Goal: Task Accomplishment & Management: Manage account settings

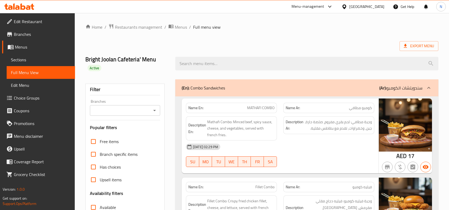
scroll to position [1139, 0]
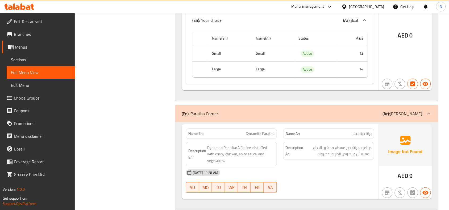
click at [373, 3] on div "United Arab Emirates" at bounding box center [362, 6] width 51 height 13
click at [367, 6] on div "United Arab Emirates" at bounding box center [366, 7] width 35 height 6
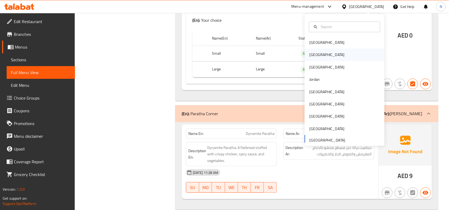
click at [324, 57] on div "[GEOGRAPHIC_DATA]" at bounding box center [345, 55] width 80 height 12
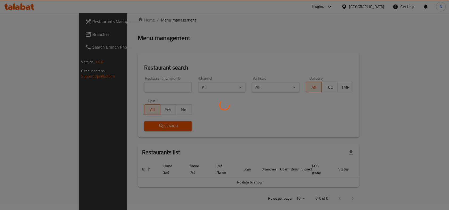
scroll to position [185, 0]
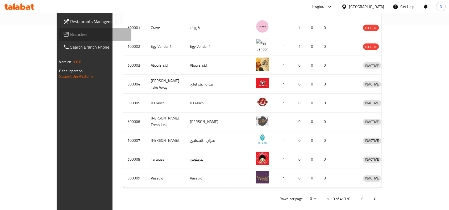
click at [59, 37] on link "Branches" at bounding box center [95, 34] width 73 height 13
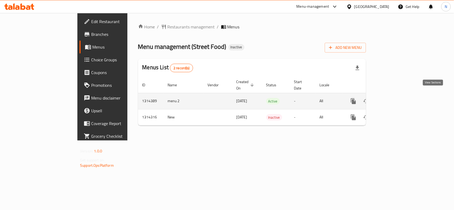
click at [395, 98] on icon "enhanced table" at bounding box center [391, 101] width 6 height 6
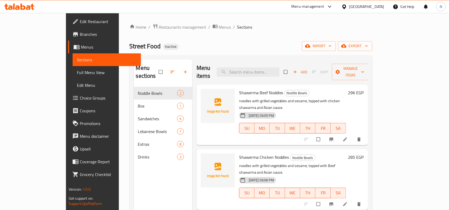
click at [167, 73] on span at bounding box center [173, 72] width 13 height 12
click at [170, 70] on icon "button" at bounding box center [172, 71] width 5 height 5
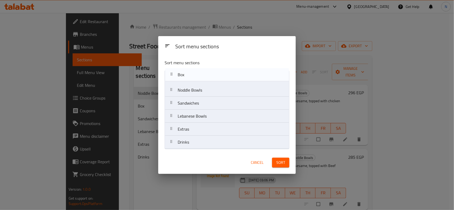
drag, startPoint x: 205, startPoint y: 95, endPoint x: 204, endPoint y: 75, distance: 20.2
click at [204, 75] on nav "Noddle Bowls Box Sandwiches Lebanese Bowls Extras Drinks" at bounding box center [226, 109] width 125 height 79
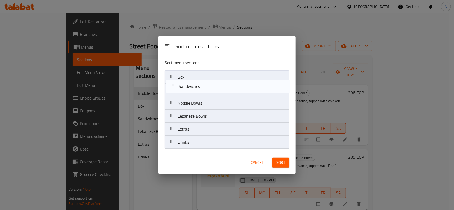
drag, startPoint x: 206, startPoint y: 106, endPoint x: 207, endPoint y: 83, distance: 22.6
click at [207, 83] on nav "Box Noddle Bowls Sandwiches Lebanese Bowls Extras Drinks" at bounding box center [226, 109] width 125 height 79
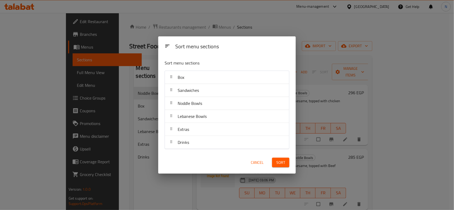
click at [282, 166] on span "Sort" at bounding box center [280, 162] width 9 height 7
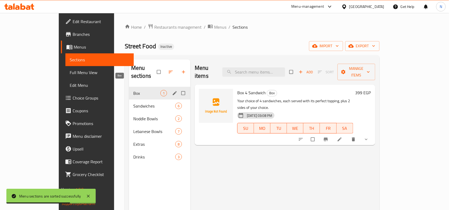
click at [133, 90] on span "Box" at bounding box center [146, 93] width 27 height 6
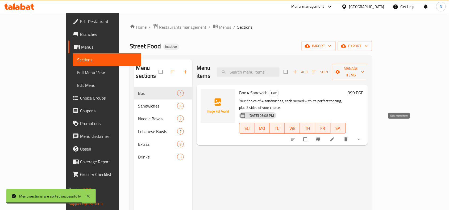
click at [335, 137] on icon at bounding box center [331, 139] width 5 height 5
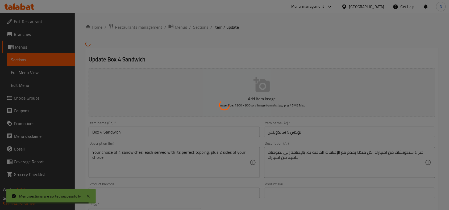
type input "اختيارك من:"
type input "1"
type input "اختيارك من:."
type input "1"
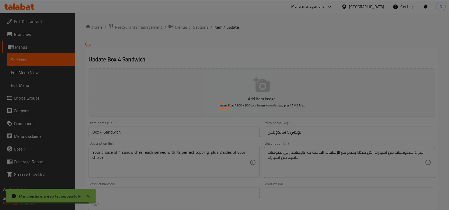
type input "1"
type input "اختيارك من:.."
type input "1"
type input "اختيارك من:...."
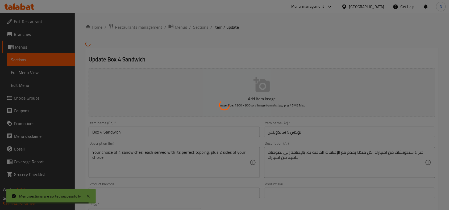
type input "1"
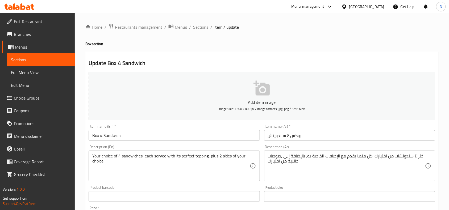
click at [200, 28] on span "Sections" at bounding box center [200, 27] width 15 height 6
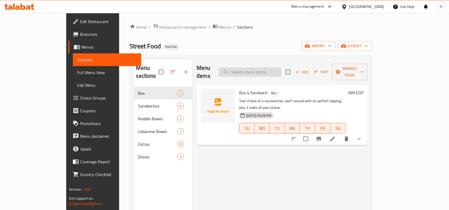
click at [281, 67] on input "search" at bounding box center [249, 71] width 63 height 9
click at [362, 136] on icon "show more" at bounding box center [359, 139] width 6 height 6
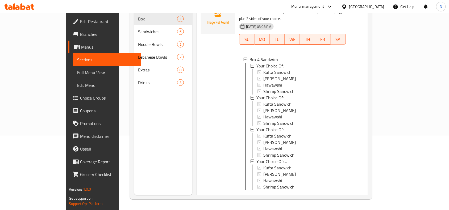
click at [168, 127] on div "Menu sections Box 1 Sandwiches 6 Noddle Bowls 2 Lebanese Bowls 7 Extras 8 Drink…" at bounding box center [163, 90] width 58 height 210
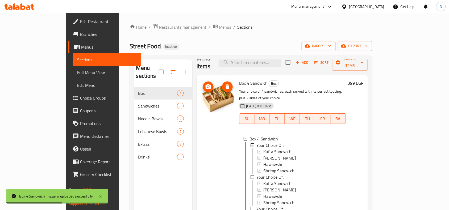
scroll to position [15, 0]
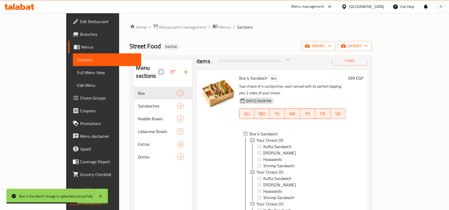
click at [277, 38] on div "Home / Restaurants management / Menus / Sections Street Food Inactive import ex…" at bounding box center [251, 149] width 242 height 250
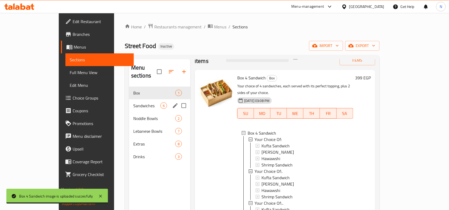
scroll to position [0, 0]
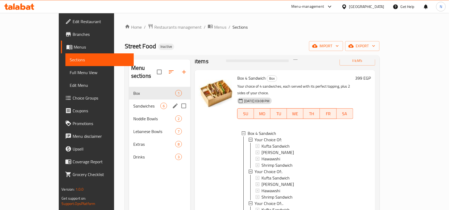
click at [129, 100] on div "Sandwiches 6" at bounding box center [159, 106] width 61 height 13
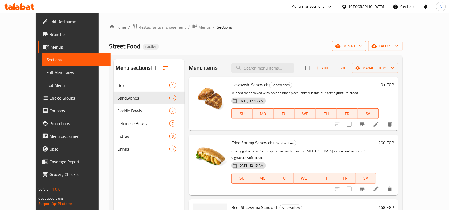
click at [286, 60] on div "Menu items Add Sort Manage items" at bounding box center [293, 68] width 209 height 17
click at [293, 70] on input "search" at bounding box center [262, 68] width 63 height 9
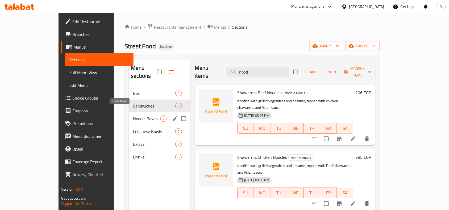
type input "nood"
click at [133, 116] on span "Noddle Bowls" at bounding box center [146, 119] width 27 height 6
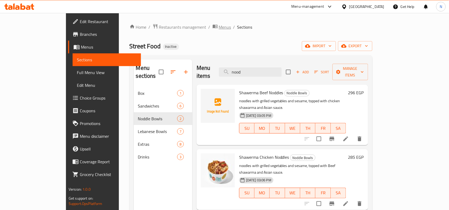
click at [219, 28] on span "Menus" at bounding box center [225, 27] width 12 height 6
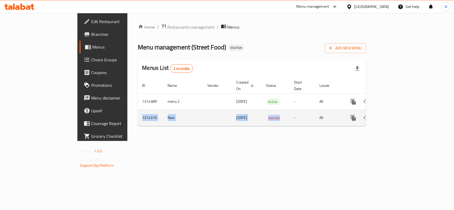
drag, startPoint x: 88, startPoint y: 115, endPoint x: 256, endPoint y: 116, distance: 167.9
click at [256, 116] on tr "1314316 New 25/09/2025 Inactive - All" at bounding box center [270, 118] width 264 height 16
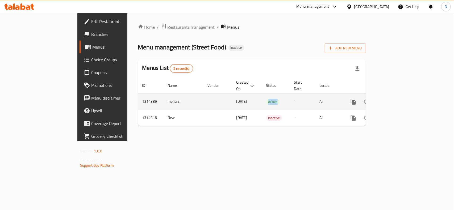
drag, startPoint x: 238, startPoint y: 91, endPoint x: 274, endPoint y: 96, distance: 35.7
click at [274, 96] on td "Active" at bounding box center [276, 102] width 28 height 16
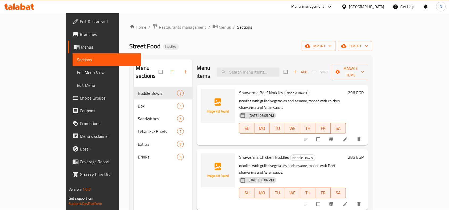
click at [73, 63] on link "Sections" at bounding box center [107, 59] width 68 height 13
click at [73, 68] on link "Full Menu View" at bounding box center [107, 72] width 68 height 13
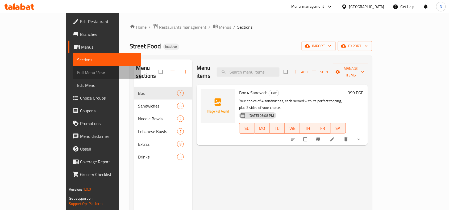
click at [73, 68] on link "Full Menu View" at bounding box center [107, 72] width 68 height 13
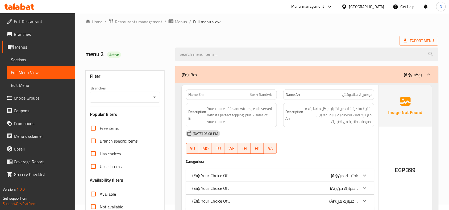
scroll to position [66, 0]
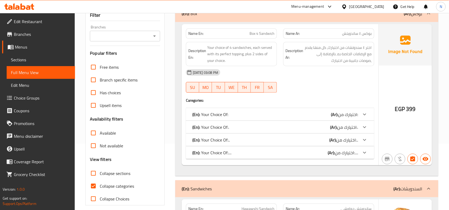
click at [118, 183] on span "Collapse categories" at bounding box center [117, 186] width 34 height 6
click at [100, 182] on input "Collapse categories" at bounding box center [93, 186] width 13 height 13
checkbox input "false"
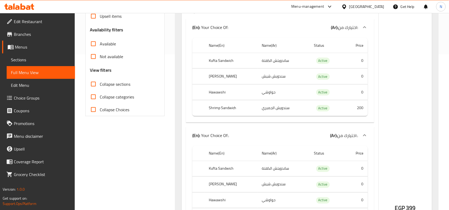
scroll to position [166, 0]
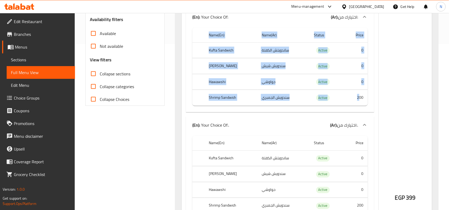
drag, startPoint x: 360, startPoint y: 101, endPoint x: 371, endPoint y: 97, distance: 11.5
click at [371, 97] on div "Name(En) Name(Ar) Status Price Kufta Sandwich ساندويتش الكفتة Active 0 Shish Sa…" at bounding box center [280, 69] width 188 height 87
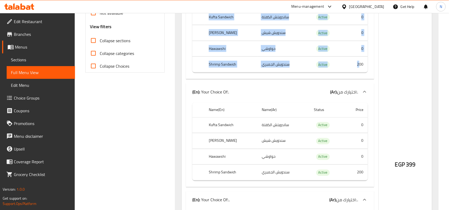
scroll to position [233, 0]
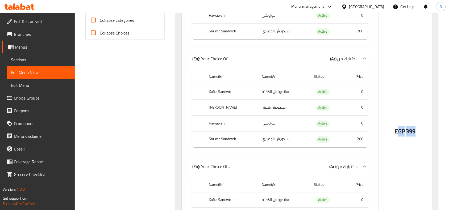
drag, startPoint x: 399, startPoint y: 131, endPoint x: 424, endPoint y: 130, distance: 25.0
click at [424, 130] on div "EGP 399" at bounding box center [404, 117] width 53 height 519
drag, startPoint x: 257, startPoint y: 92, endPoint x: 302, endPoint y: 95, distance: 45.6
click at [302, 95] on td "ساندويتش الكفتة" at bounding box center [283, 92] width 52 height 16
click at [263, 113] on td "سندويش شيش" at bounding box center [283, 108] width 52 height 16
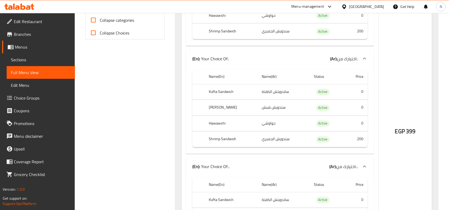
click at [269, 126] on td "حواوشي" at bounding box center [283, 124] width 52 height 16
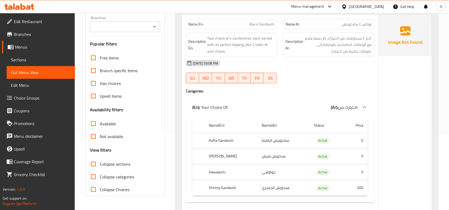
scroll to position [66, 0]
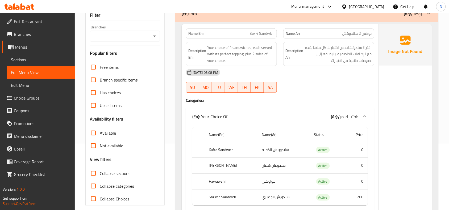
click at [105, 176] on span "Collapse sections" at bounding box center [115, 173] width 31 height 6
click at [100, 176] on input "Collapse sections" at bounding box center [93, 173] width 13 height 13
checkbox input "true"
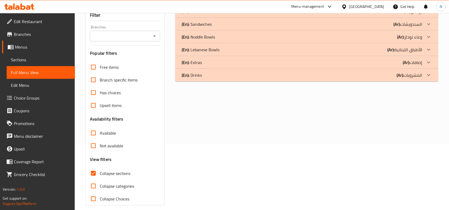
click at [208, 34] on p "(En): Noddle Bowls" at bounding box center [197, 37] width 33 height 6
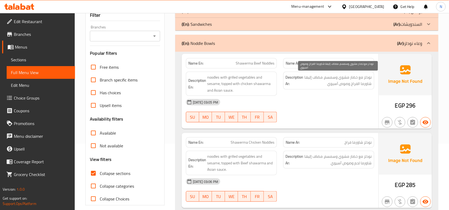
click at [357, 81] on span "نودلز مع خضار مشوي وسمسم، مضاف إليها شاورما الفراخ وصوص آسيوي" at bounding box center [337, 80] width 67 height 13
copy div "نودلز مع خضار مشوي وسمسم، مضاف إليها شاورما الفراخ وصوص آسيوي"
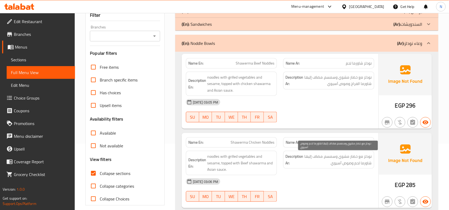
click at [360, 158] on span "نودلز مع خضار مشوي وسمسم، مضاف إليها شاورما لحم وصوص آسيوي" at bounding box center [337, 159] width 67 height 13
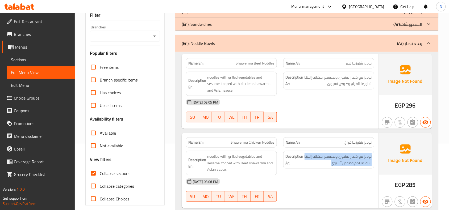
copy div "نودلز مع خضار مشوي وسمسم، مضاف إليها شاورما لحم وصوص آسيوي"
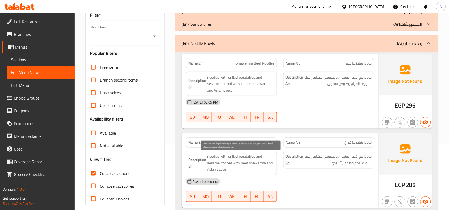
click at [243, 159] on span "noodles with grilled vegetables and sesame, topped with Beef shawarma and Asian…" at bounding box center [240, 163] width 67 height 20
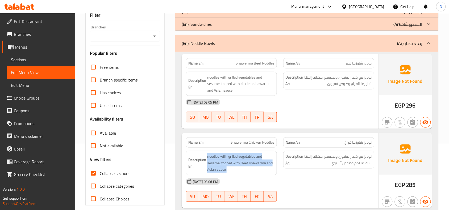
copy span "noodles with grilled vegetables and sesame, topped with Beef shawarma and Asian…"
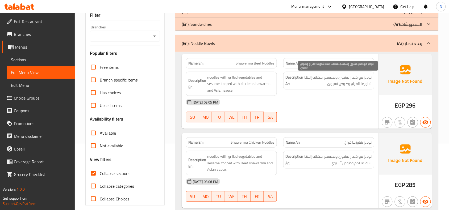
click at [354, 83] on span "نودلز مع خضار مشوي وسمسم، مضاف إليها شاورما الفراخ وصوص آسيوي" at bounding box center [337, 80] width 67 height 13
copy div "نودلز مع خضار مشوي وسمسم، مضاف إليها شاورما الفراخ وصوص آسيوي"
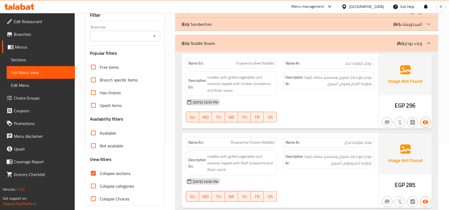
click at [258, 73] on div "Description En: noodles with grilled vegetables and sesame, topped with chicken…" at bounding box center [231, 84] width 91 height 24
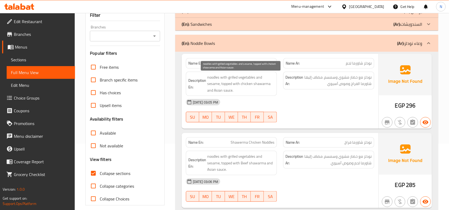
click at [243, 82] on span "noodles with grilled vegetables and sesame, topped with chicken shawarma and As…" at bounding box center [240, 84] width 67 height 20
copy span "noodles with grilled vegetables and sesame, topped with chicken shawarma and As…"
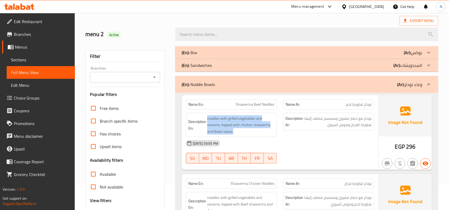
scroll to position [0, 0]
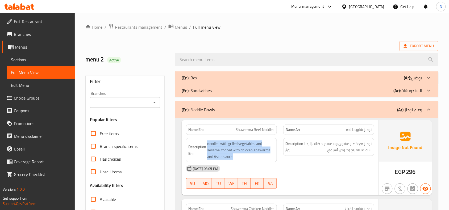
click at [215, 92] on div "(En): Sandwiches (Ar): السندويشات" at bounding box center [301, 90] width 240 height 6
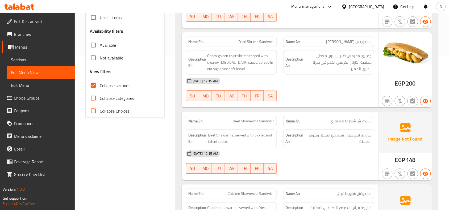
scroll to position [166, 0]
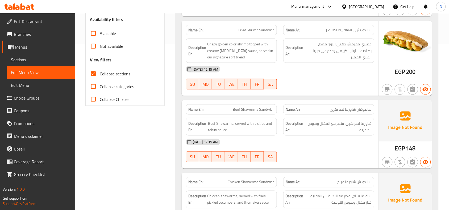
click at [366, 117] on div "Description Ar: شاورما لحم بقري, يقدم مع المخلل وصوص الطحينة" at bounding box center [328, 127] width 97 height 24
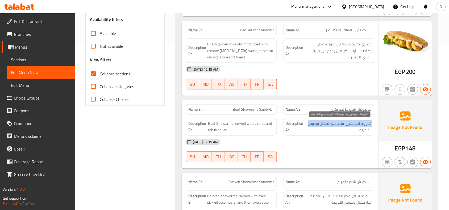
drag, startPoint x: 373, startPoint y: 123, endPoint x: 307, endPoint y: 124, distance: 65.1
click at [307, 124] on div "Description Ar: شاورما لحم بقري, يقدم مع المخلل وصوص الطحينة" at bounding box center [328, 127] width 91 height 18
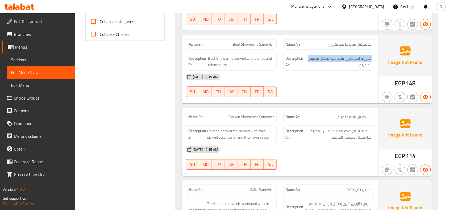
scroll to position [266, 0]
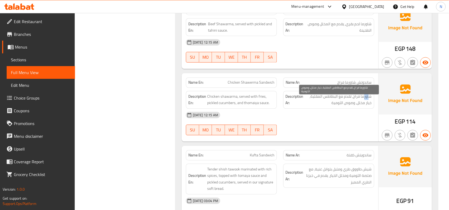
drag, startPoint x: 369, startPoint y: 95, endPoint x: 364, endPoint y: 99, distance: 6.2
click at [364, 99] on span "شاورما فراخ, تقدم مع البطاطس المقلية, خيار مخلل, وصوص الثومية" at bounding box center [337, 100] width 67 height 13
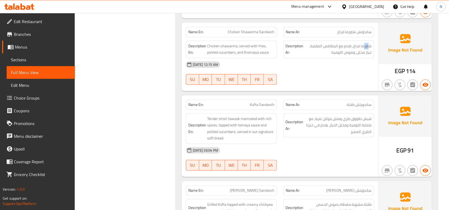
scroll to position [332, 0]
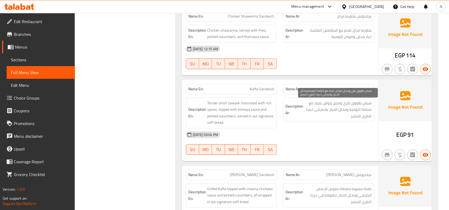
click at [364, 97] on div "Description Ar: شيش طاووق طري ومتبل بتوابل غنية، مع صلصة الثومية ومخلل الخيار، …" at bounding box center [328, 112] width 97 height 37
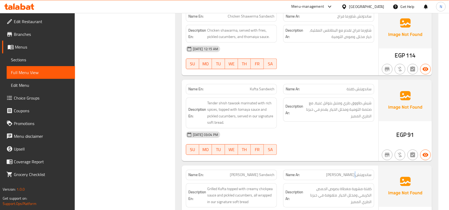
click at [355, 175] on span "ساندويتش شيش طاووق" at bounding box center [348, 175] width 45 height 6
click at [358, 120] on span "شيش طاووق طري ومتبل بتوابل غنية، مع صلصة الثومية ومخلل الخيار، يقدم في خبزنا ال…" at bounding box center [337, 110] width 67 height 20
drag, startPoint x: 350, startPoint y: 188, endPoint x: 354, endPoint y: 163, distance: 24.7
click at [351, 188] on span "كفتة مشوية مغطاة بصوص الحمص الكريمي ومخلل الخيار، ملفوفة في خبزنا الطري المميز" at bounding box center [337, 196] width 67 height 20
click at [358, 135] on div "30-09-2025 03:04 PM" at bounding box center [280, 134] width 195 height 13
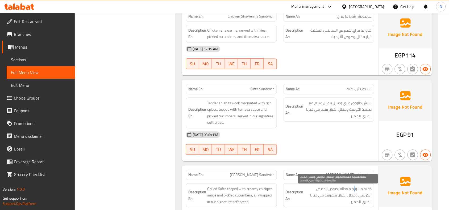
click at [355, 190] on span "كفتة مشوية مغطاة بصوص الحمص الكريمي ومخلل الخيار، ملفوفة في خبزنا الطري المميز" at bounding box center [337, 196] width 67 height 20
click at [264, 92] on span "Kufta Sandwich" at bounding box center [262, 89] width 25 height 6
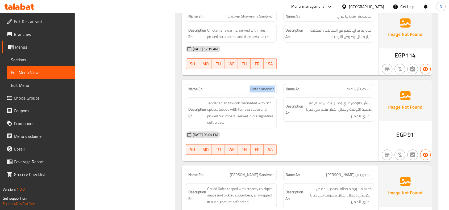
click at [264, 92] on span "Kufta Sandwich" at bounding box center [262, 89] width 25 height 6
copy span "Kufta Sandwich"
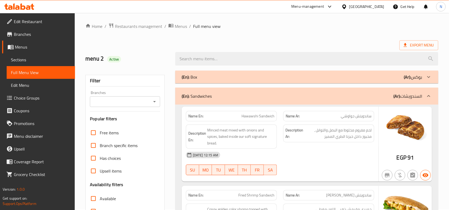
scroll to position [0, 0]
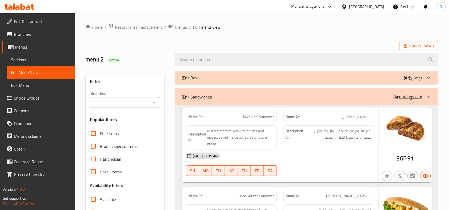
click at [125, 104] on input "Branches" at bounding box center [120, 102] width 58 height 7
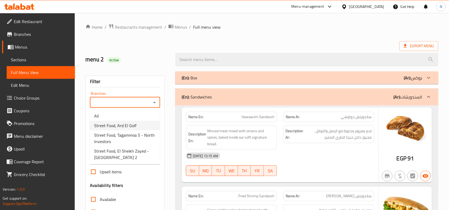
click at [137, 126] on li "Street Food, Ard El Golf" at bounding box center [125, 126] width 70 height 10
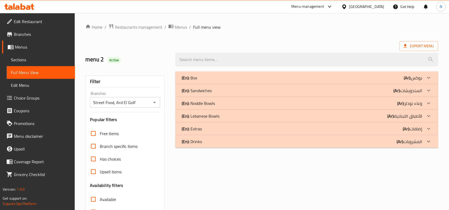
click at [193, 140] on p "(En): Drinks" at bounding box center [191, 141] width 20 height 6
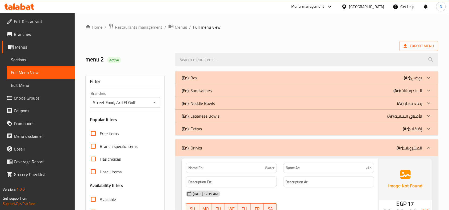
click at [204, 125] on div "(En): Extras (Ar): إضافات" at bounding box center [306, 128] width 263 height 13
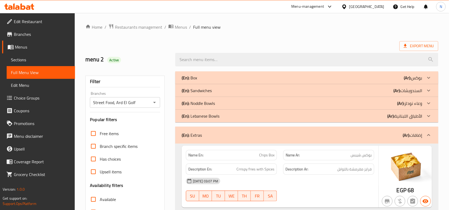
click at [217, 110] on div "(En): Lebanese Bowls (Ar): الأطباق اللبنانية Name En: Kebab Bowl Name Ar: وعاء …" at bounding box center [306, 116] width 263 height 13
click at [218, 106] on div "(En): Noddle Bowls (Ar): وعاء نودلز" at bounding box center [301, 103] width 240 height 6
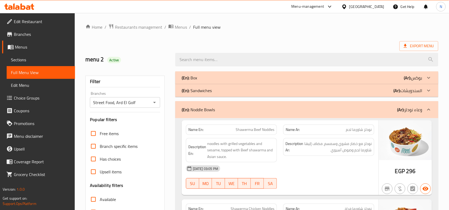
click at [222, 92] on div "(En): Sandwiches (Ar): السندويشات" at bounding box center [301, 90] width 240 height 6
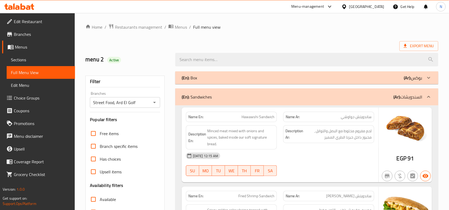
click at [240, 77] on div "(En): Box (Ar): بوكس" at bounding box center [301, 78] width 240 height 6
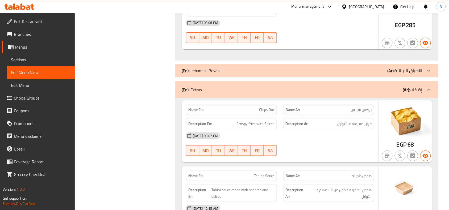
scroll to position [1278, 0]
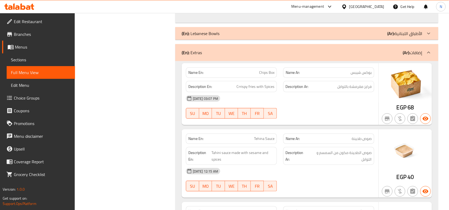
click at [372, 37] on div "(En): Lebanese Bowls (Ar): الأطباق اللبنانية" at bounding box center [301, 33] width 240 height 6
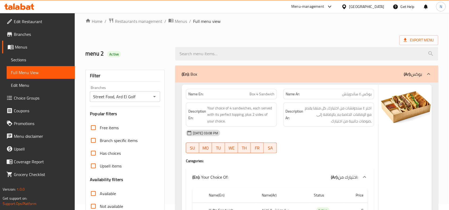
scroll to position [0, 0]
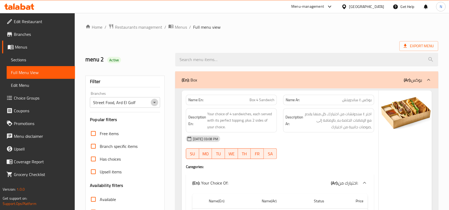
click at [154, 100] on icon "Open" at bounding box center [154, 102] width 6 height 6
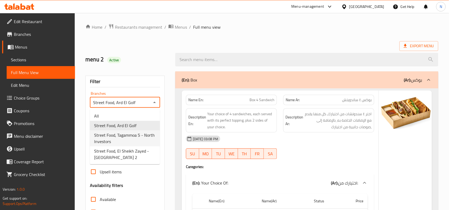
click at [131, 138] on span "Street Food, Tagammoa 5 - North Investors" at bounding box center [124, 138] width 61 height 13
type input "Street Food, Tagammoa 5 - North Investors"
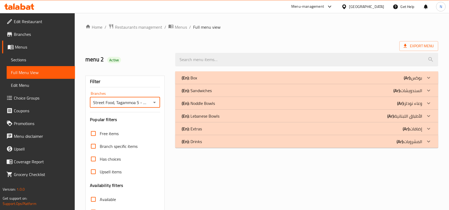
click at [207, 94] on p "(En): Sandwiches" at bounding box center [196, 90] width 30 height 6
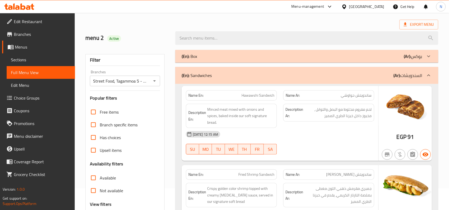
scroll to position [33, 0]
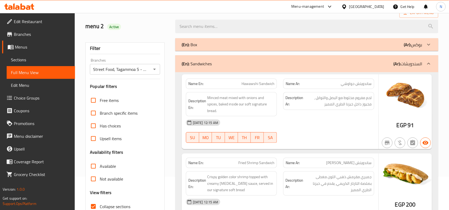
click at [223, 44] on div "(En): Box (Ar): بوكس" at bounding box center [301, 44] width 240 height 6
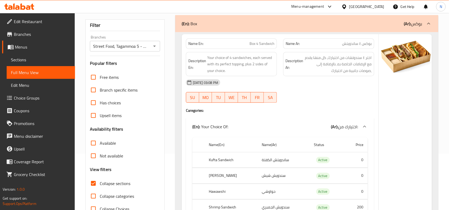
scroll to position [0, 0]
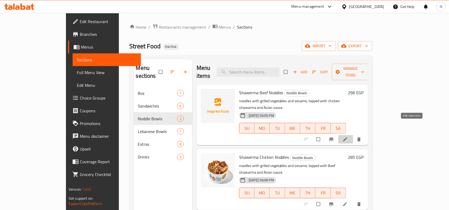
click at [348, 137] on icon at bounding box center [344, 139] width 5 height 5
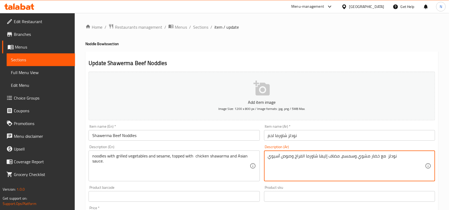
click at [326, 158] on textarea "نودلز مع خضار مشوي وسمسم، مضاف إليها شاورما الفراخ وصوص آسيوي" at bounding box center [346, 166] width 157 height 25
paste textarea "مع خضار مشوي وسمسم، مضاف إليها شاورما لحم"
type textarea "نودلز مع خضار مشوي وسمسم، مضاف إليها شاورما لحم وصوص آسيوي"
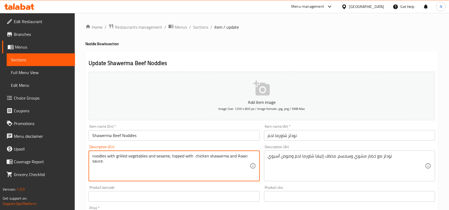
click at [221, 158] on textarea "noodles with grilled vegetables and sesame, topped with chicken shawarma and As…" at bounding box center [170, 166] width 157 height 25
paste textarea "Beef shawarma and Asian sauce."
type textarea "noodles with grilled vegetables and sesame, topped with Beef shawarma and Asian…"
click at [173, 136] on input "Shawerma Beef Noddles" at bounding box center [173, 135] width 171 height 11
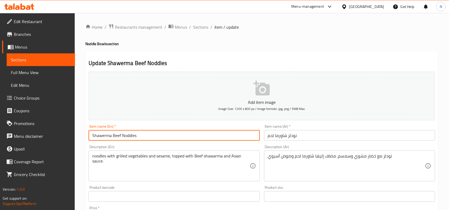
click at [201, 28] on span "Sections" at bounding box center [200, 27] width 15 height 6
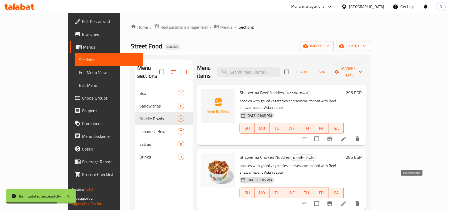
click at [347, 201] on icon at bounding box center [343, 204] width 6 height 6
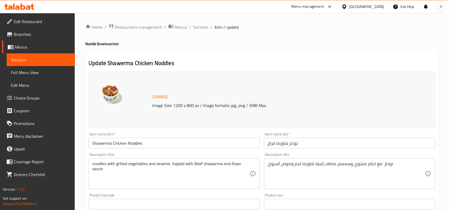
click at [301, 160] on div "نودلز مع خضار مشوي وسمسم، مضاف إليها شاورما لحم وصوص آسيوي Description (Ar)" at bounding box center [349, 173] width 171 height 31
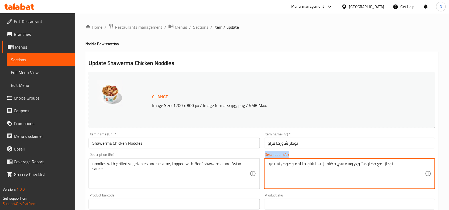
click at [301, 160] on div "نودلز مع خضار مشوي وسمسم، مضاف إليها شاورما لحم وصوص آسيوي Description (Ar)" at bounding box center [349, 173] width 171 height 31
paste textarea "نودلز مع خضار مشوي وسمسم، مضاف إليها شاورما الفراخ وصوص آسيوي"
click at [302, 162] on textarea "نودلز مع خضار مشوي وسمسم، مضاف إليها شاورما الفراخ وصوص آسيوي نودلز مع خضار مشو…" at bounding box center [346, 173] width 157 height 25
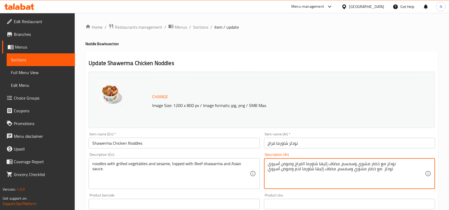
paste textarea
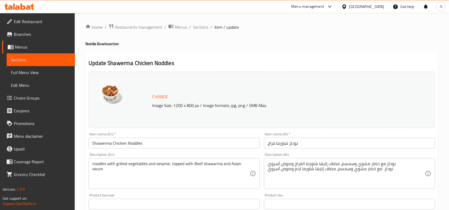
drag, startPoint x: 266, startPoint y: 173, endPoint x: 408, endPoint y: 167, distance: 141.8
click at [397, 166] on div "نودلز مع خضار مشوي وسمسم، مضاف إليها شاورما الفراخ وصوص آسيوي نودلز مع خضار مشو…" at bounding box center [349, 173] width 171 height 31
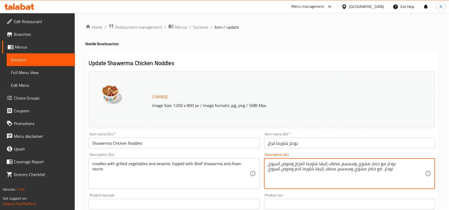
drag, startPoint x: 399, startPoint y: 172, endPoint x: 390, endPoint y: 157, distance: 17.8
click at [390, 157] on div "Description (Ar) نودلز مع خضار مشوي وسمسم، مضاف إليها شاورما الفراخ وصوص آسيوي …" at bounding box center [349, 171] width 171 height 36
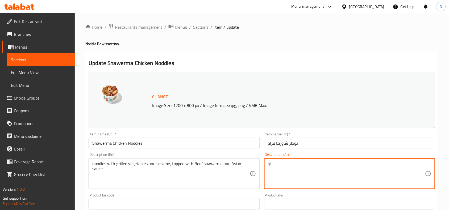
click at [284, 163] on textarea "نو" at bounding box center [346, 173] width 157 height 25
paste textarea "دلز مع خضار مشوي وسمسم، مضاف إليها شاورما الفراخ وصوص آسيوي"
type textarea "نودلز مع خضار مشوي وسمسم، مضاف إليها شاورما الفراخ وصوص آسيوي"
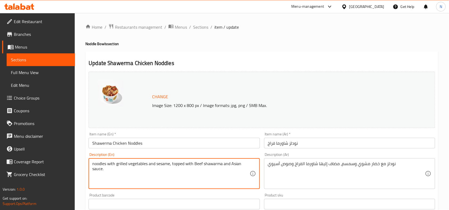
click at [191, 164] on textarea "noodles with grilled vegetables and sesame, topped with Beef shawarma and Asian…" at bounding box center [170, 173] width 157 height 25
paste textarea "chicken shawarma and Asian sauce."
type textarea "noodles with grilled vegetables and sesame, topped with chicken shawarma and As…"
click at [170, 145] on input "Shawerma Chicken Noddles" at bounding box center [173, 143] width 171 height 11
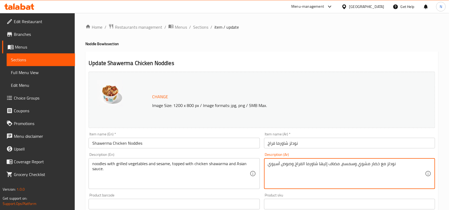
drag, startPoint x: 317, startPoint y: 163, endPoint x: 337, endPoint y: 164, distance: 19.9
type textarea "نودلز مع خضار مشوي وسمسم، مغطي بشاورما الفراخ وصوص آسيوي"
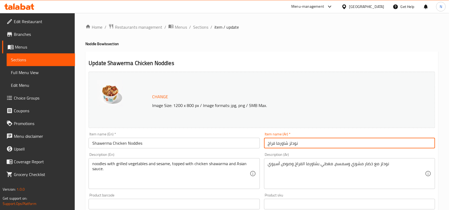
click at [319, 146] on input "نودلز شاورما فراخ" at bounding box center [349, 143] width 171 height 11
click at [201, 29] on span "Sections" at bounding box center [200, 27] width 15 height 6
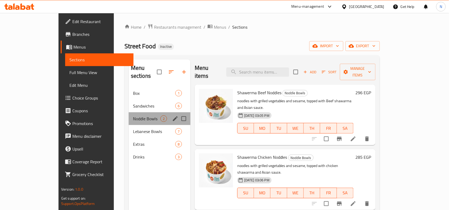
click at [129, 115] on div "Noddle Bowls 2" at bounding box center [160, 118] width 62 height 13
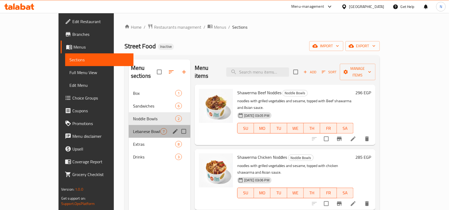
click at [129, 125] on div "Lebanese Bowls 7" at bounding box center [160, 131] width 62 height 13
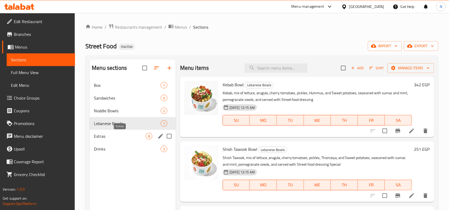
click at [120, 136] on span "Extras" at bounding box center [120, 136] width 52 height 6
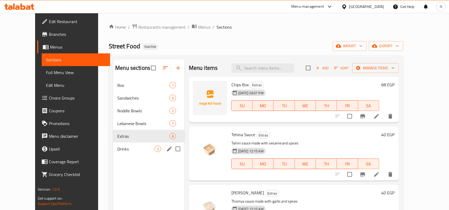
click at [120, 143] on div "Drinks 3" at bounding box center [148, 149] width 71 height 13
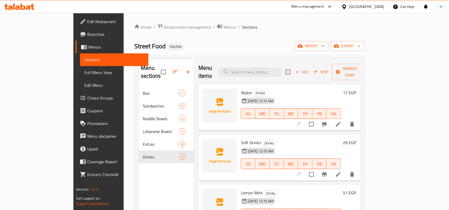
click at [269, 63] on div "Menu items Add Sort Manage items" at bounding box center [279, 72] width 162 height 25
click at [266, 69] on input "search" at bounding box center [249, 71] width 63 height 9
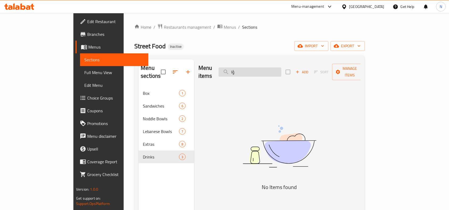
type input "ؤ"
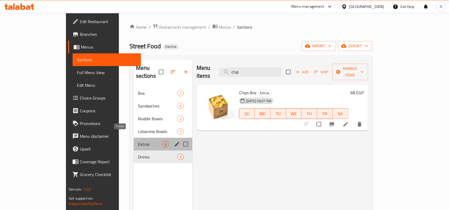
click at [138, 141] on span "Extras" at bounding box center [150, 144] width 24 height 6
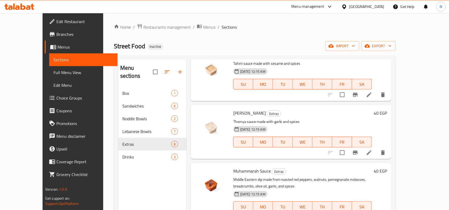
scroll to position [166, 0]
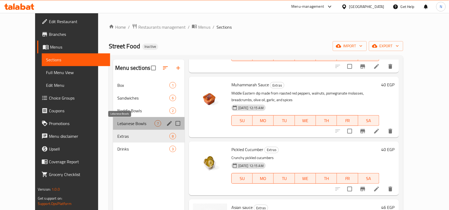
click at [117, 125] on span "Lebanese Bowls" at bounding box center [135, 123] width 37 height 6
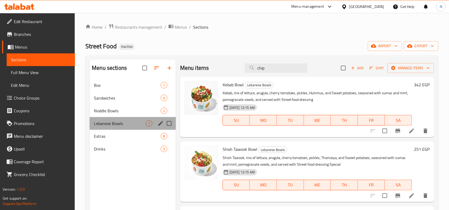
click at [124, 119] on div "Lebanese Bowls 7" at bounding box center [133, 123] width 86 height 13
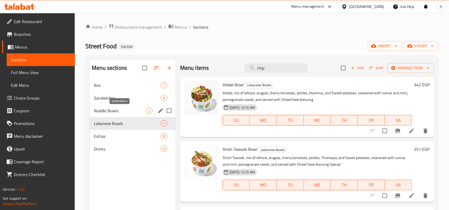
click at [125, 113] on span "Noddle Bowls" at bounding box center [120, 111] width 52 height 6
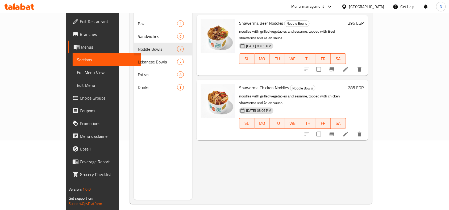
scroll to position [75, 0]
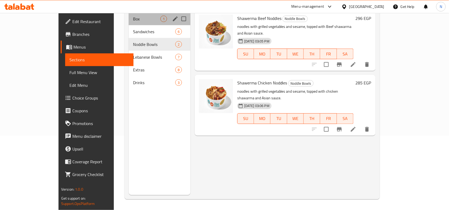
click at [129, 16] on div "Box 1" at bounding box center [160, 18] width 62 height 13
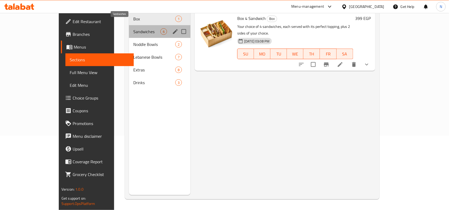
click at [133, 28] on span "Sandwiches" at bounding box center [146, 31] width 27 height 6
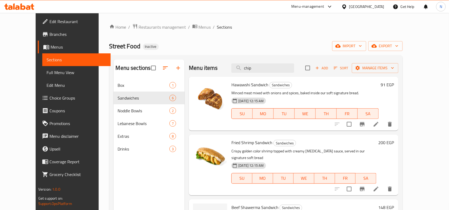
drag, startPoint x: 272, startPoint y: 73, endPoint x: 212, endPoint y: 66, distance: 61.0
click at [212, 66] on div "Menu items chip Add Sort Manage items" at bounding box center [293, 68] width 209 height 17
drag, startPoint x: 270, startPoint y: 51, endPoint x: 271, endPoint y: 54, distance: 2.9
click at [271, 51] on div "Street Food Inactive import export" at bounding box center [255, 46] width 293 height 10
drag, startPoint x: 271, startPoint y: 70, endPoint x: 236, endPoint y: 70, distance: 35.1
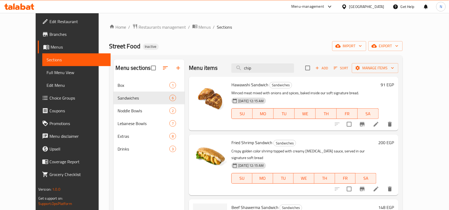
click at [236, 70] on div "Menu items chip Add Sort Manage items" at bounding box center [293, 68] width 209 height 17
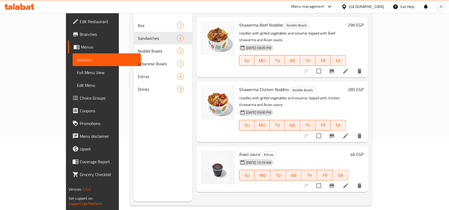
scroll to position [75, 0]
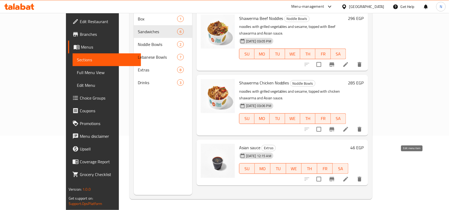
type input "asia"
click at [349, 176] on icon at bounding box center [345, 179] width 6 height 6
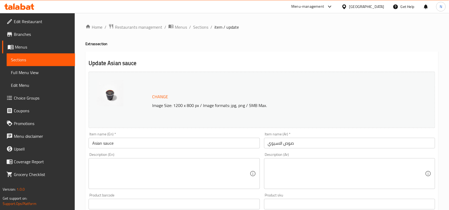
click at [122, 177] on textarea at bounding box center [170, 173] width 157 height 25
click at [323, 179] on textarea at bounding box center [346, 173] width 157 height 25
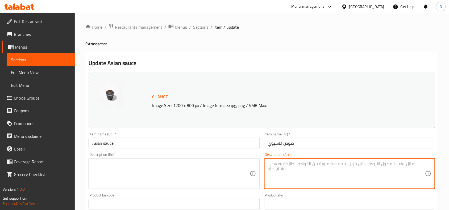
paste textarea "صوص الاسيوي الخاص بستريت فود"
type textarea "صوص الاسيوي الخاص بستريت فود"
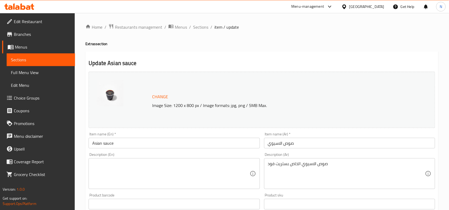
click at [205, 167] on textarea at bounding box center [170, 173] width 157 height 25
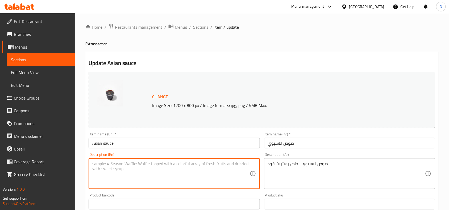
paste textarea "Street food Asian special sauce"
type textarea "Street food Asian special sauce"
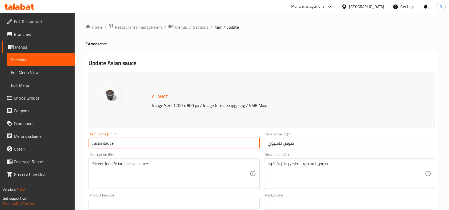
click at [212, 142] on input "Asian sauce" at bounding box center [173, 143] width 171 height 11
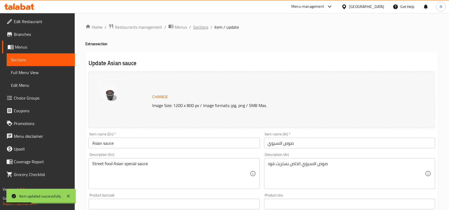
click at [197, 24] on span "Sections" at bounding box center [200, 27] width 15 height 6
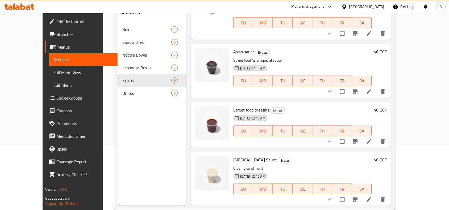
scroll to position [66, 0]
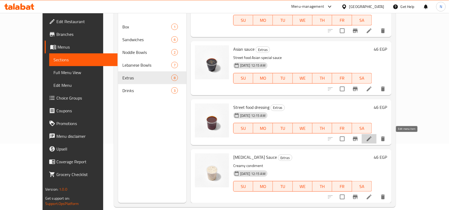
click at [372, 139] on icon at bounding box center [369, 139] width 6 height 6
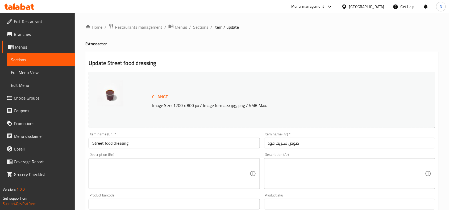
click at [359, 173] on textarea at bounding box center [346, 173] width 157 height 25
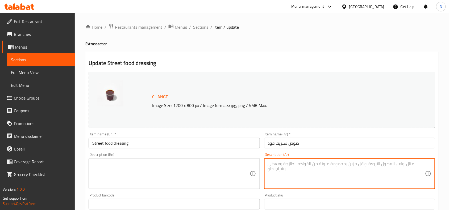
paste textarea "صوص ستريت فود الخاص"
type textarea "صوص ستريت فود الخاص"
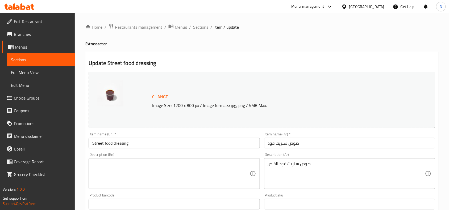
click at [235, 172] on textarea at bounding box center [170, 173] width 157 height 25
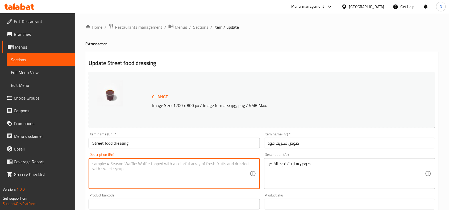
paste textarea "Street food special dressing"
type textarea "Street food special dressing"
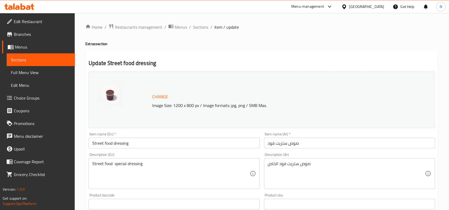
click at [227, 136] on div "Item name (En)   * Street food dressing Item name (En) *" at bounding box center [173, 140] width 171 height 16
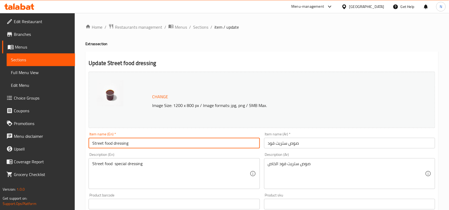
click at [231, 139] on input "Street food dressing" at bounding box center [173, 143] width 171 height 11
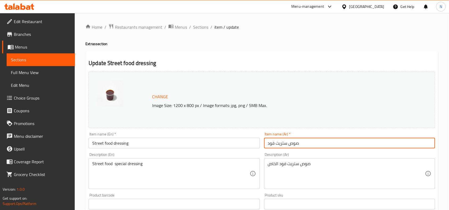
click at [344, 140] on input "صوص ستريت فود" at bounding box center [349, 143] width 171 height 11
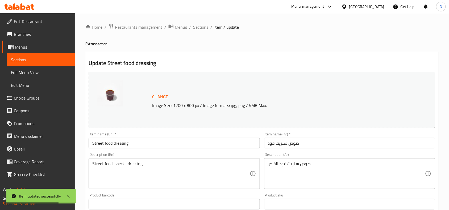
click at [196, 24] on span "Sections" at bounding box center [200, 27] width 15 height 6
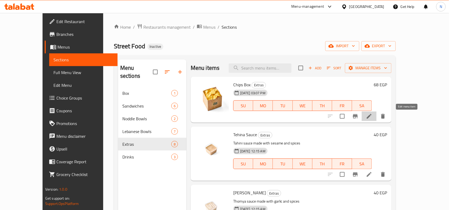
click at [372, 120] on icon at bounding box center [369, 116] width 6 height 6
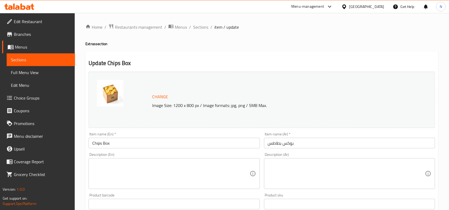
click at [222, 173] on textarea at bounding box center [170, 173] width 157 height 25
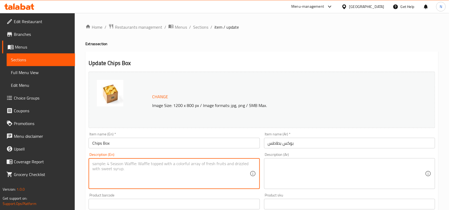
paste textarea "Crrispy fries with Spices"
type textarea "Crrispy fries with Spices"
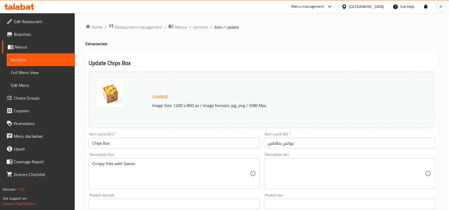
click at [367, 173] on textarea at bounding box center [346, 173] width 157 height 25
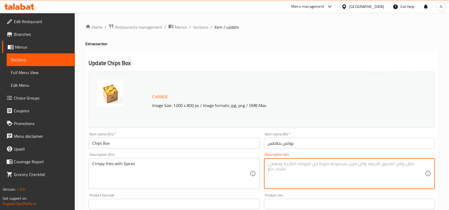
paste textarea "بطاطس مقلية مقرمشة بالتوابل"
drag, startPoint x: 299, startPoint y: 165, endPoint x: 338, endPoint y: 169, distance: 39.2
click at [338, 169] on textarea "بطاطس مقلية مقرمشة بالتوابل" at bounding box center [346, 173] width 157 height 25
type textarea "فرايز مقرمشة بالتوابل"
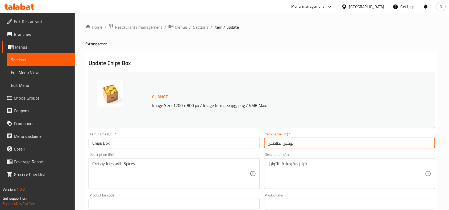
drag, startPoint x: 281, startPoint y: 144, endPoint x: 266, endPoint y: 145, distance: 14.7
click at [266, 145] on input "بوكس بطاطس" at bounding box center [349, 143] width 171 height 11
type input "بوكس شيبس"
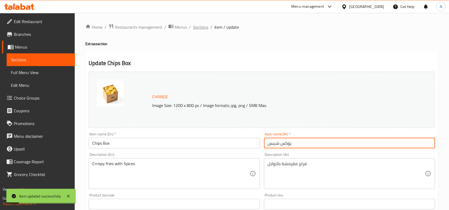
click at [201, 27] on span "Sections" at bounding box center [200, 27] width 15 height 6
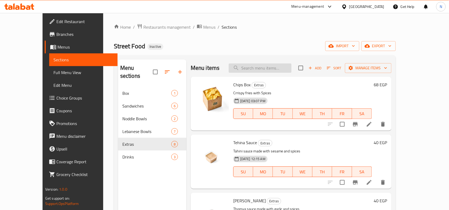
click at [269, 66] on input "search" at bounding box center [260, 68] width 63 height 9
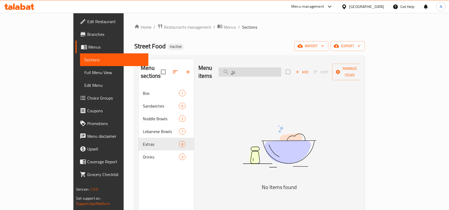
type input "ن"
drag, startPoint x: 267, startPoint y: 76, endPoint x: 266, endPoint y: 73, distance: 2.7
click at [266, 76] on div "Menu items koft Add Sort Manage items" at bounding box center [279, 72] width 162 height 25
click at [265, 73] on div "Menu items koft Add Sort Manage items" at bounding box center [279, 72] width 162 height 25
drag, startPoint x: 265, startPoint y: 72, endPoint x: 254, endPoint y: 68, distance: 11.9
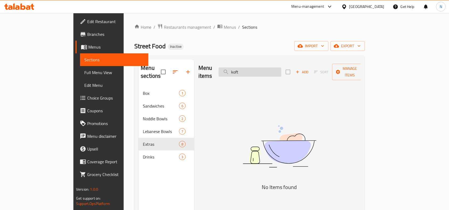
click at [254, 68] on input "koft" at bounding box center [249, 71] width 63 height 9
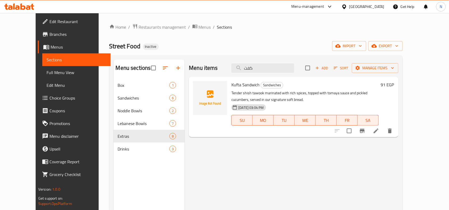
type input "كفت"
click at [296, 74] on div "Menu items كفت Add Sort Manage items" at bounding box center [293, 68] width 209 height 17
click at [297, 74] on div "Menu items كفت Add Sort Manage items" at bounding box center [293, 68] width 209 height 17
click at [294, 69] on input "كفت" at bounding box center [262, 68] width 63 height 9
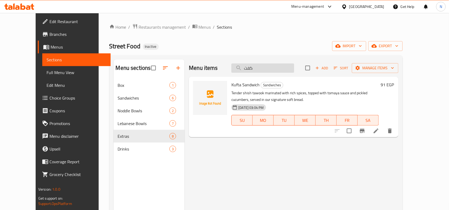
click at [294, 69] on input "كفت" at bounding box center [262, 68] width 63 height 9
click at [379, 129] on icon at bounding box center [376, 131] width 6 height 6
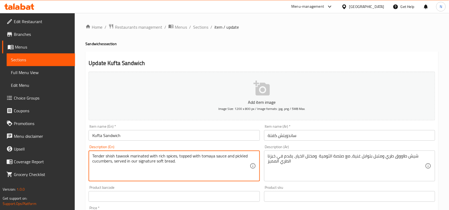
click at [111, 160] on textarea "Tender shish tawook marinated with rich spices, topped with tomaya sauce and pi…" at bounding box center [170, 166] width 157 height 25
paste textarea "Grilled Kufta topped with creamy chickpea sauce and pickled cucumbers, all wrap…"
type textarea "Grilled Kufta topped with creamy chickpea sauce and pickled cucumbers, all wrap…"
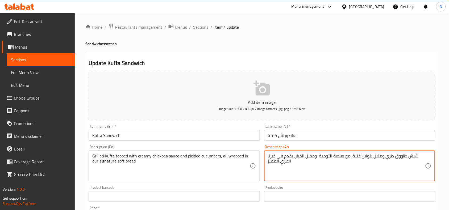
click at [303, 161] on textarea "شيش طاووق طري ومتبل بتوابل غنية، مع صلصة الثومية ومخلل الخيار، يقدم في خبزنا ال…" at bounding box center [346, 166] width 157 height 25
paste textarea "كفتة مشوية مغطاة بصوص الحمص الكريمي ومخلل الخيار، ملفوفة"
drag, startPoint x: 276, startPoint y: 156, endPoint x: 268, endPoint y: 163, distance: 10.7
click at [268, 163] on textarea "كفتة مشوية مغطاة بصوص الحمص الكريمي ومخلل الخيار، ملفوفة في خبزنا الطري المميز" at bounding box center [346, 166] width 157 height 25
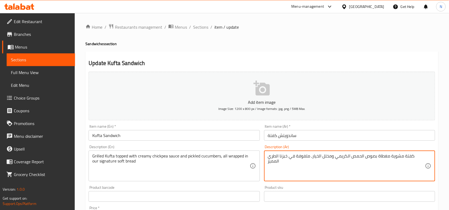
click at [279, 162] on textarea "كفتة مشوية مغطاة بصوص الحمص الكريمي ومخلل الخيار، ملفوفة في خبزنا الطري المميز" at bounding box center [346, 166] width 157 height 25
drag, startPoint x: 268, startPoint y: 161, endPoint x: 276, endPoint y: 163, distance: 8.9
click at [276, 163] on textarea "كفتة مشوية مغطاة بصوص الحمص الكريمي ومخلل الخيار، ملفوفة في خبزنا الطري المميز" at bounding box center [346, 166] width 157 height 25
type textarea "كفتة مشوية مغطاة بصوص الحمص الكريمي ومخلل الخيار، ملفوفة في خبزنا الطري السيجنت…"
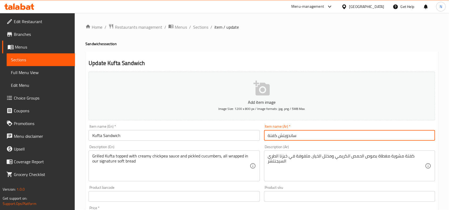
click at [307, 132] on input "ساندويتش كفتة" at bounding box center [349, 135] width 171 height 11
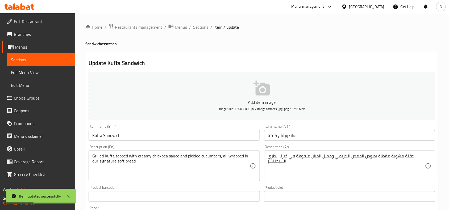
click at [200, 24] on span "Sections" at bounding box center [200, 27] width 15 height 6
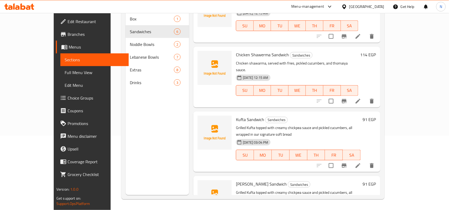
scroll to position [75, 0]
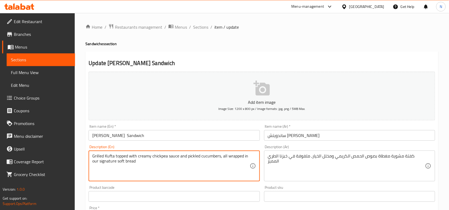
click at [137, 156] on textarea "Grilled Kufta topped with creamy chickpea sauce and pickled cucumbers, all wrap…" at bounding box center [170, 166] width 157 height 25
paste textarea "Tender shish tawook marinated with rich spices, topped with tomaya sauce and pi…"
type textarea "Tender shish tawook marinated with rich spices, topped with tomaya sauce and pi…"
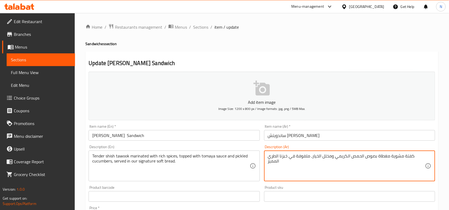
click at [287, 160] on textarea "كفتة مشوية مغطاة بصوص الحمص الكريمي ومخلل الخيار، ملفوفة في خبزنا الطري المميز" at bounding box center [346, 166] width 157 height 25
click at [288, 160] on textarea "كفتة مشوية مغطاة بصوص الحمص الكريمي ومخلل الخيار، ملفوفة في خبزنا الطري المميز" at bounding box center [346, 166] width 157 height 25
paste textarea "شيش طاووق طري ومتبل بتوابل غنية، مع صلصة الثومية ومخلل الخيار، يقدم"
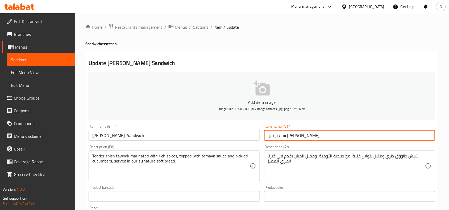
click at [305, 140] on input "ساندويتش شيش طاووق" at bounding box center [349, 135] width 171 height 11
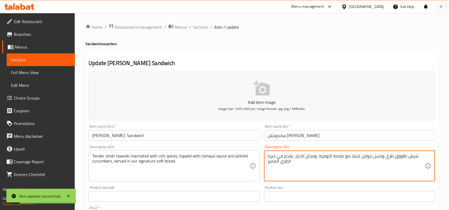
drag, startPoint x: 276, startPoint y: 162, endPoint x: 270, endPoint y: 163, distance: 6.7
click at [268, 161] on textarea "شيش طاووق طري ومتبل بتوابل غنية، مع صلصة الثومية ومخلل الخيار، يقدم في خبزنا ال…" at bounding box center [346, 166] width 157 height 25
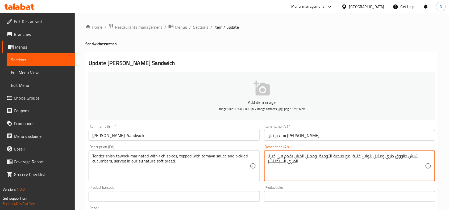
type textarea "شيش طاووق طري ومتبل بتوابل غنية، مع صلصة الثومية ومخلل الخيار، يقدم في خبزنا ال…"
click at [278, 140] on input "ساندويتش شيش طاووق" at bounding box center [349, 135] width 171 height 11
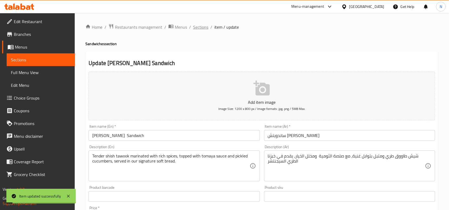
click at [204, 28] on span "Sections" at bounding box center [200, 27] width 15 height 6
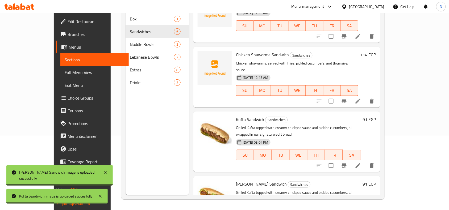
scroll to position [118, 0]
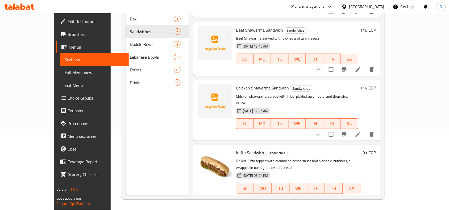
click at [60, 76] on link "Full Menu View" at bounding box center [94, 72] width 68 height 13
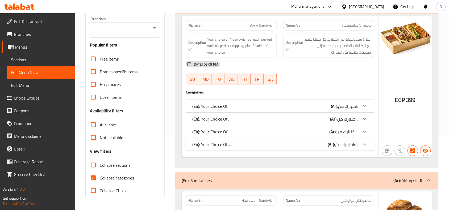
drag, startPoint x: 72, startPoint y: 61, endPoint x: 163, endPoint y: 41, distance: 93.3
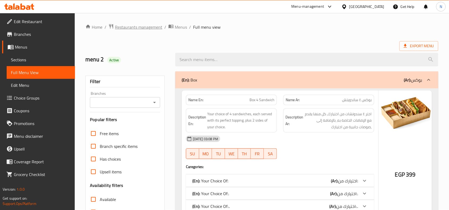
click at [140, 25] on span "Restaurants management" at bounding box center [138, 27] width 47 height 6
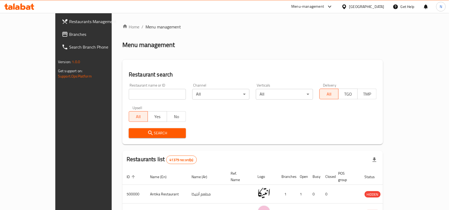
click at [57, 30] on link "Branches" at bounding box center [93, 34] width 73 height 13
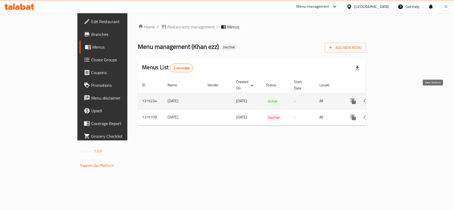
click at [395, 98] on icon "enhanced table" at bounding box center [391, 101] width 6 height 6
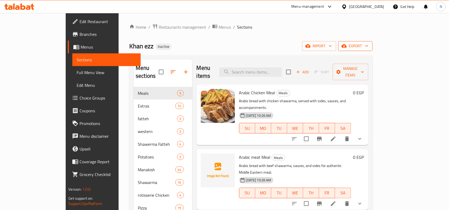
click at [368, 48] on span "export" at bounding box center [355, 46] width 26 height 7
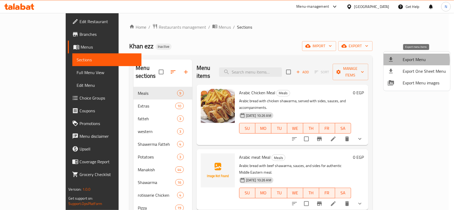
click at [407, 61] on span "Export Menu" at bounding box center [423, 59] width 43 height 6
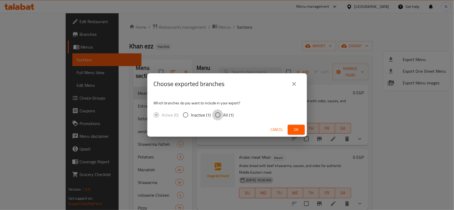
click at [217, 113] on input "All (1)" at bounding box center [217, 114] width 11 height 11
radio input "true"
click at [297, 128] on span "Ok" at bounding box center [296, 129] width 9 height 7
click at [279, 124] on div "Cancel Ok" at bounding box center [226, 130] width 159 height 14
click at [274, 128] on span "Cancel" at bounding box center [277, 129] width 13 height 7
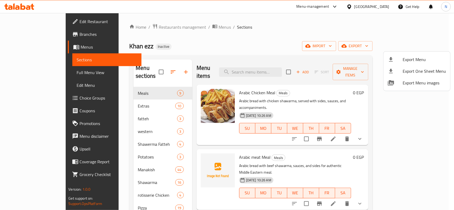
click at [148, 23] on div at bounding box center [227, 105] width 454 height 210
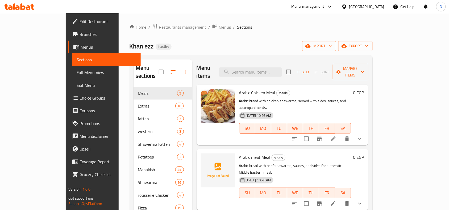
click at [159, 26] on span "Restaurants management" at bounding box center [182, 27] width 47 height 6
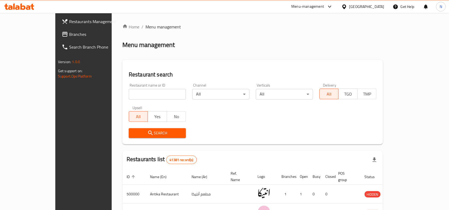
click at [57, 37] on link "Branches" at bounding box center [93, 34] width 73 height 13
